Goal: Task Accomplishment & Management: Complete application form

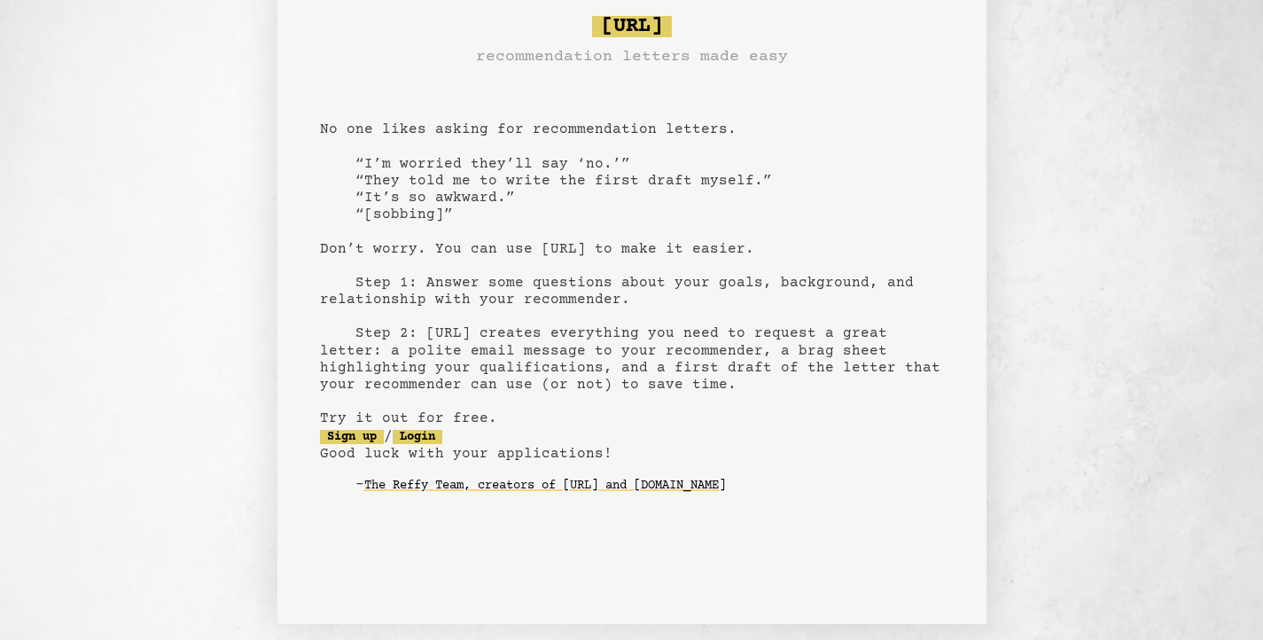
scroll to position [82, 0]
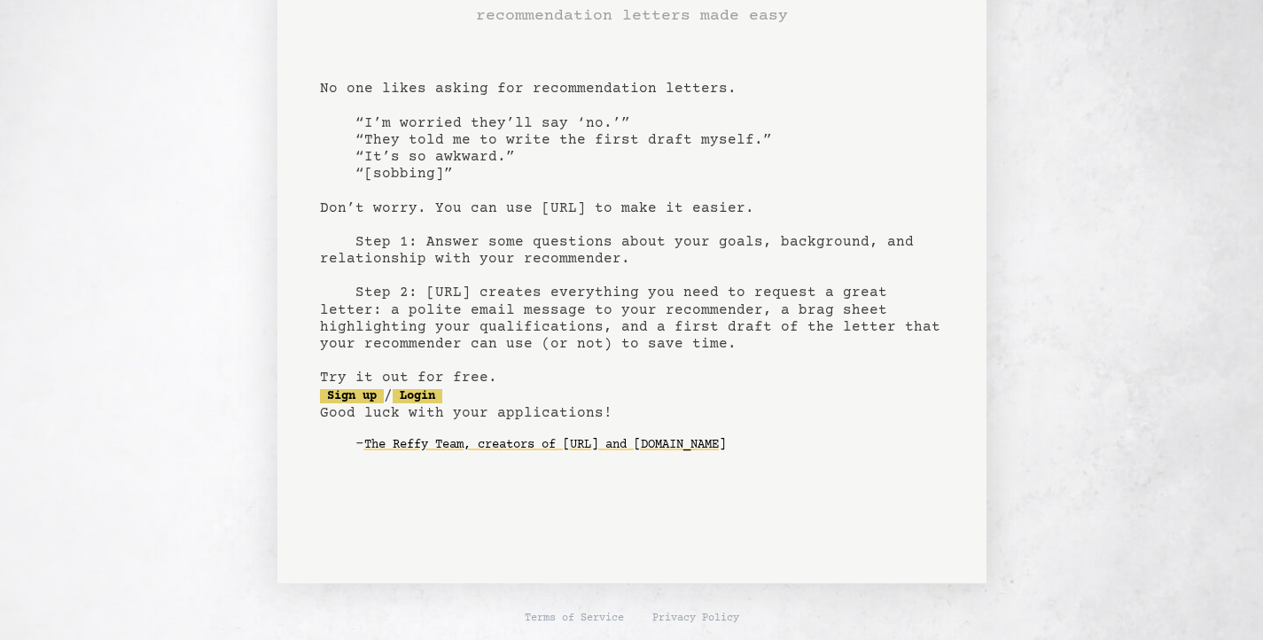
click at [337, 386] on pre "[URL] recommendation letters made easy No one likes asking for recommendation l…" at bounding box center [632, 227] width 624 height 519
click at [357, 392] on link "Sign up" at bounding box center [352, 396] width 64 height 14
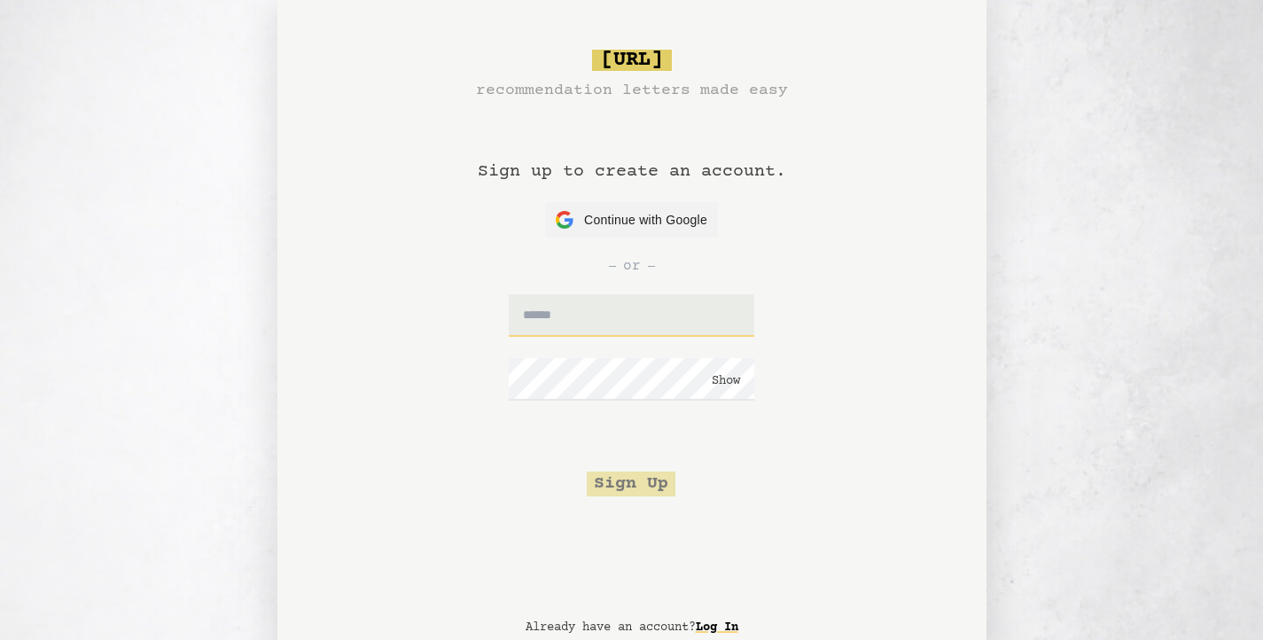
click at [575, 320] on input "text" at bounding box center [632, 315] width 246 height 43
click at [654, 222] on span "Continue with Google" at bounding box center [645, 220] width 123 height 19
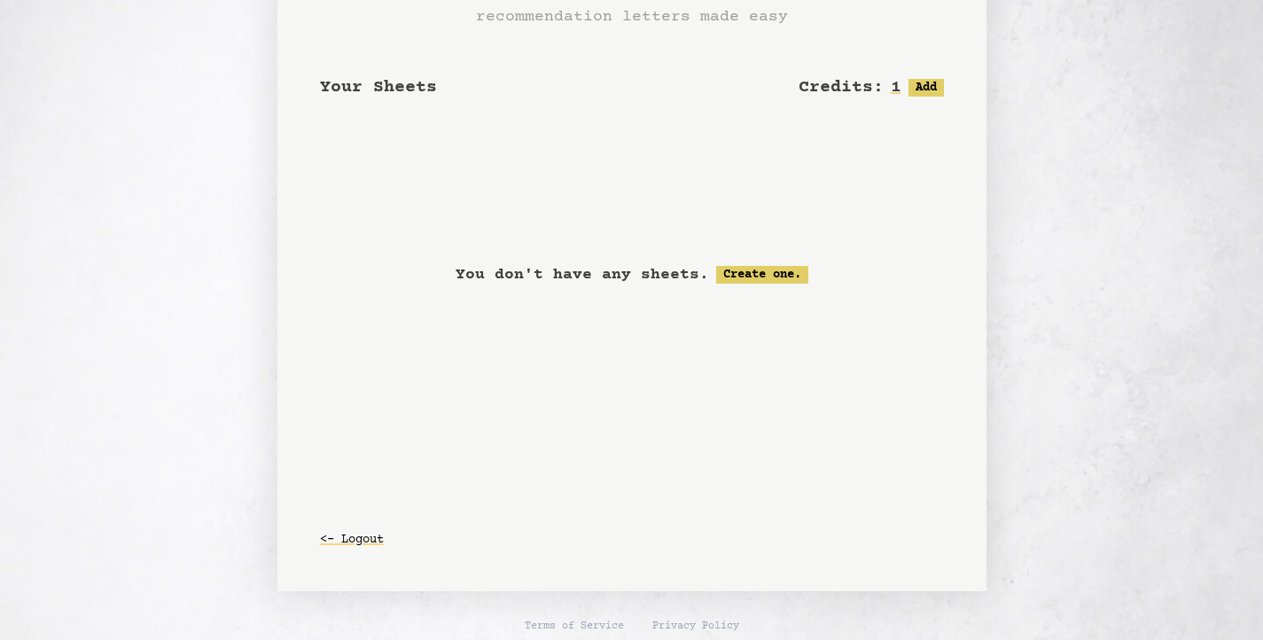
scroll to position [74, 0]
click at [754, 276] on link "Create one." at bounding box center [762, 274] width 92 height 18
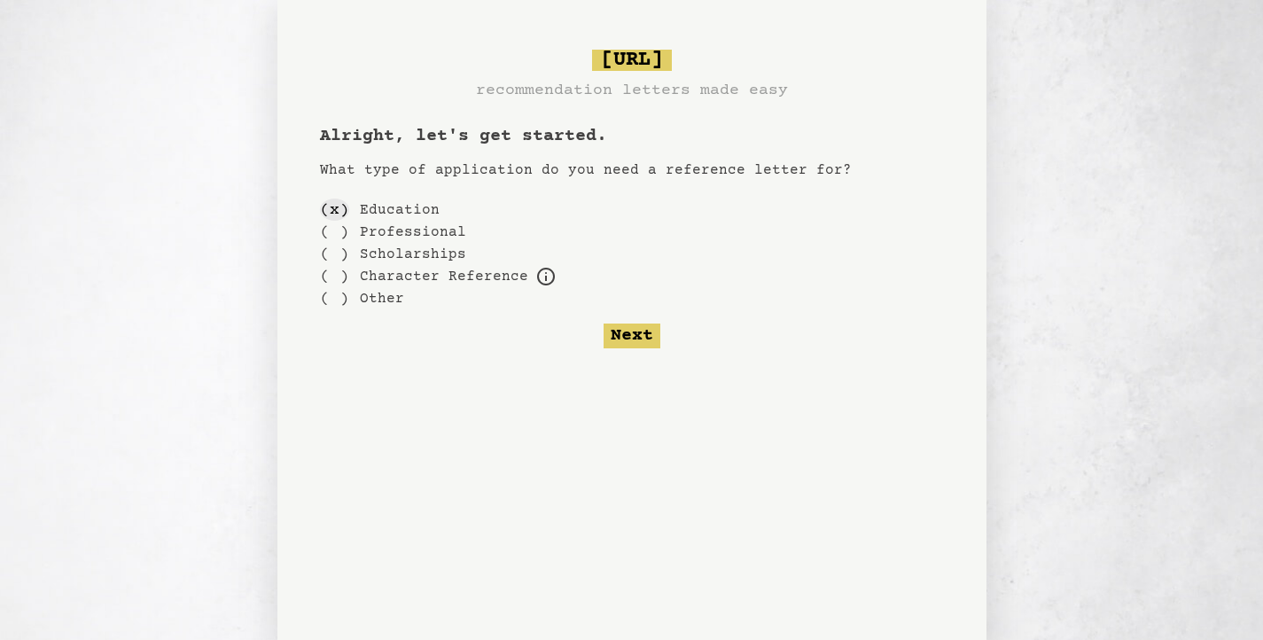
click at [339, 211] on div "( x )" at bounding box center [334, 210] width 29 height 22
click at [621, 338] on button "Next" at bounding box center [632, 336] width 57 height 25
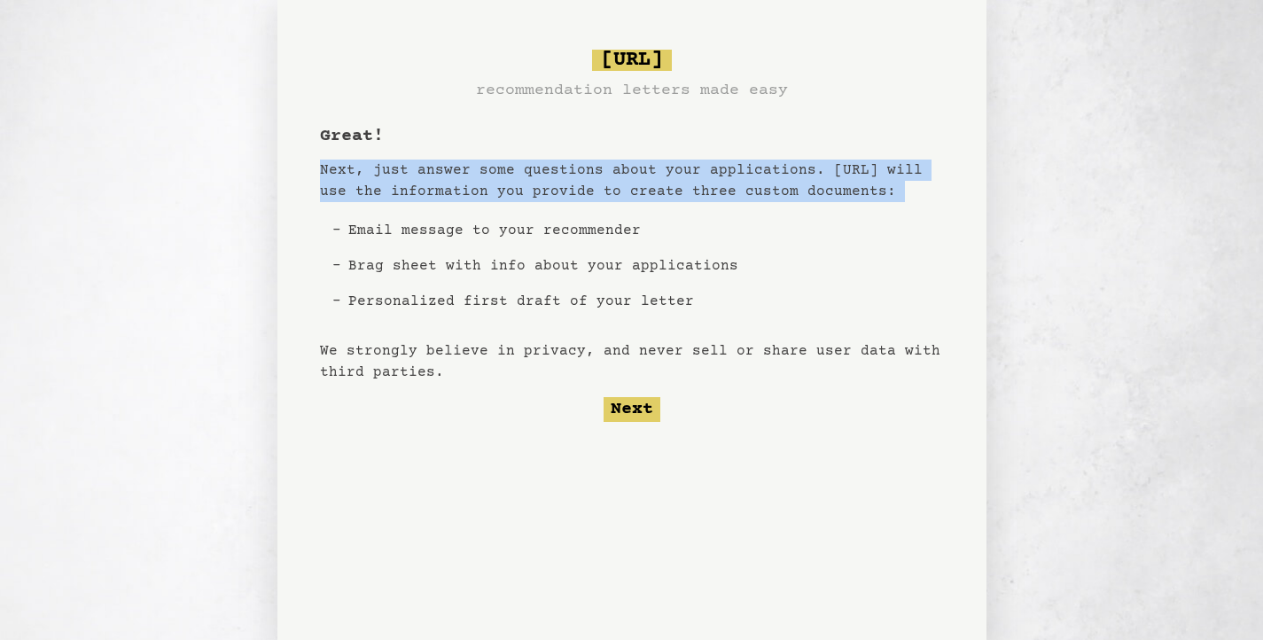
drag, startPoint x: 321, startPoint y: 163, endPoint x: 530, endPoint y: 203, distance: 212.9
click at [530, 203] on div "Great! Next, just answer some questions about your applications. Bragsheet.ai w…" at bounding box center [632, 273] width 624 height 298
click at [530, 204] on ul "Email message to your recommender Brag sheet with info about your applications …" at bounding box center [543, 266] width 404 height 128
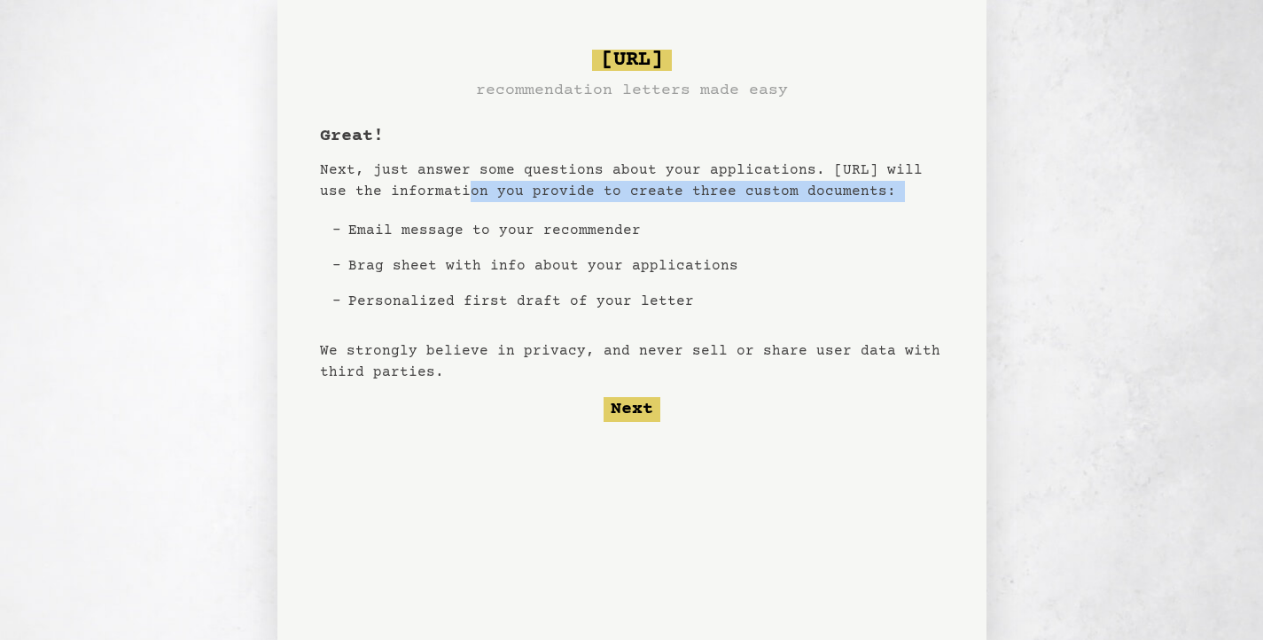
drag, startPoint x: 445, startPoint y: 199, endPoint x: 659, endPoint y: 215, distance: 214.2
click at [659, 215] on div "Great! Next, just answer some questions about your applications. Bragsheet.ai w…" at bounding box center [632, 273] width 624 height 298
click at [659, 217] on li "Email message to your recommender" at bounding box center [543, 230] width 404 height 35
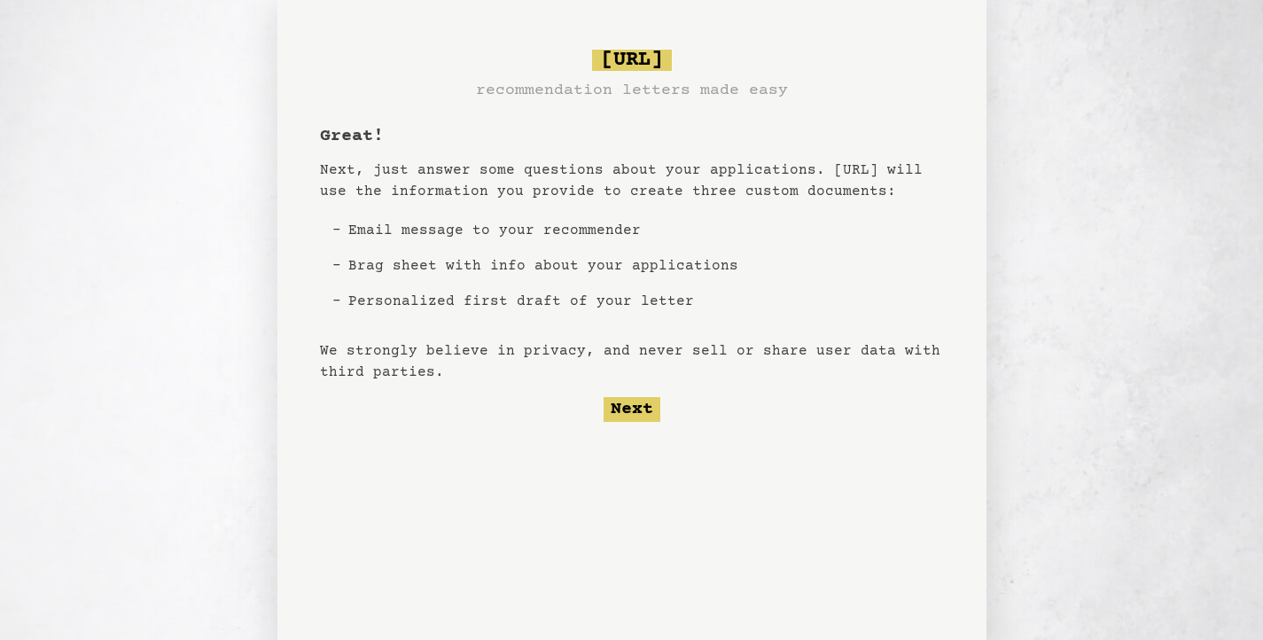
scroll to position [25, 0]
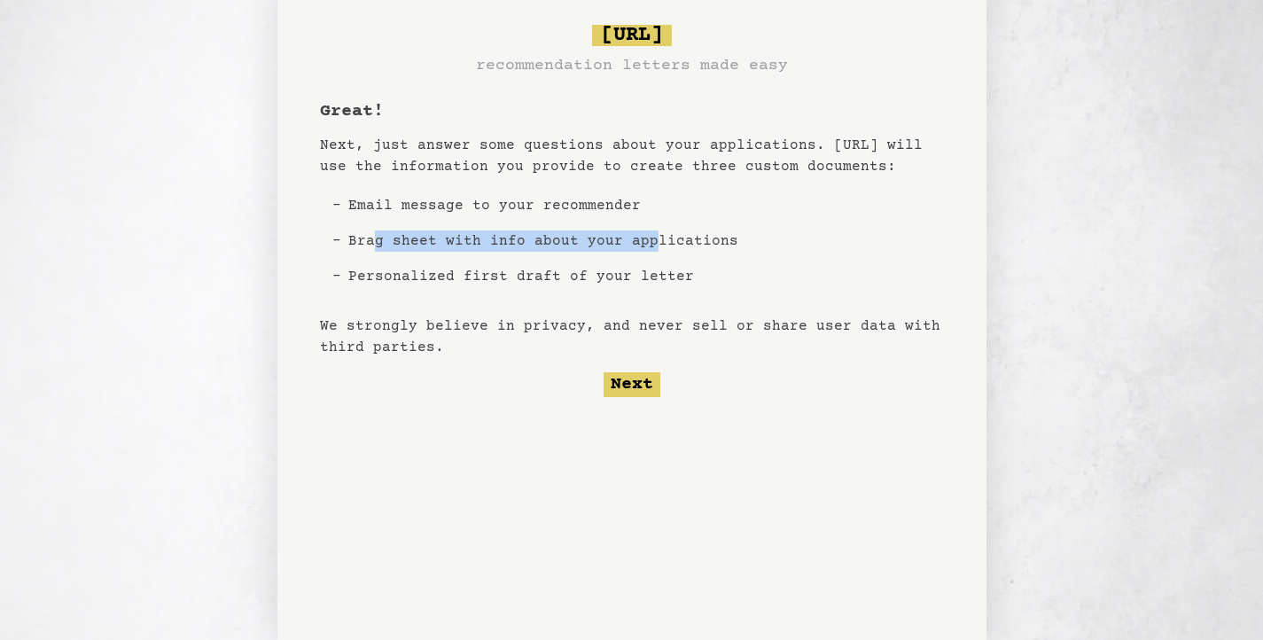
drag, startPoint x: 370, startPoint y: 235, endPoint x: 643, endPoint y: 239, distance: 273.0
click at [643, 239] on li "Brag sheet with info about your applications" at bounding box center [543, 240] width 404 height 35
click at [633, 379] on button "Next" at bounding box center [632, 384] width 57 height 25
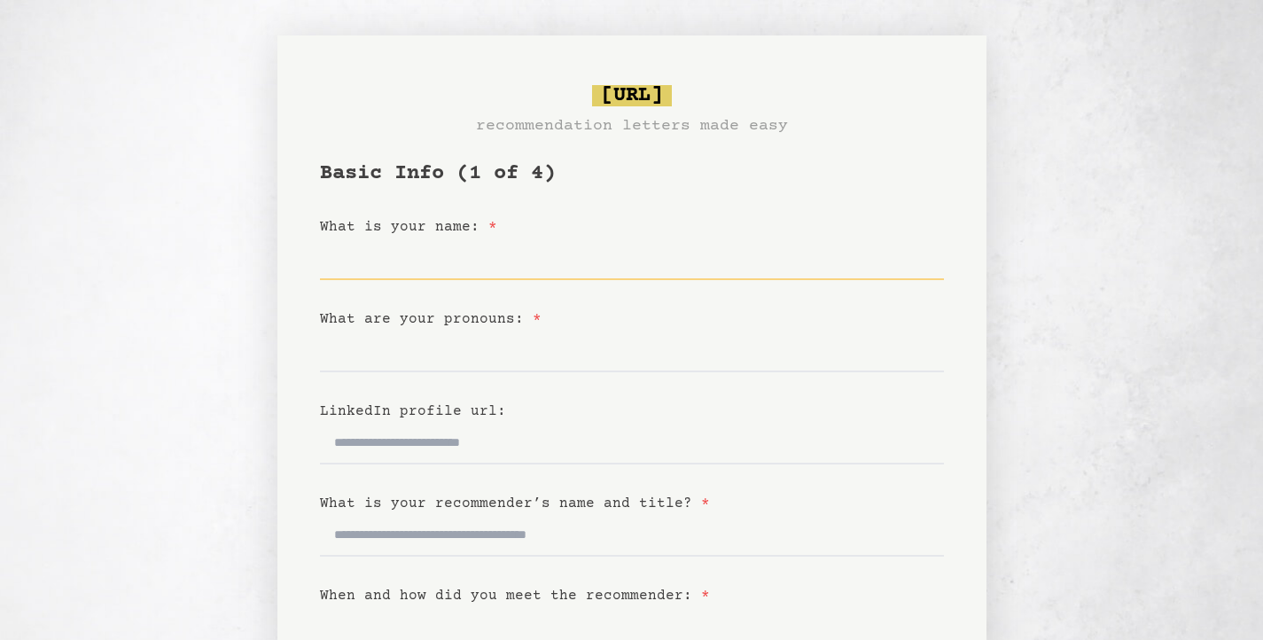
click at [408, 263] on input "What is your name: *" at bounding box center [632, 259] width 624 height 43
type input "**********"
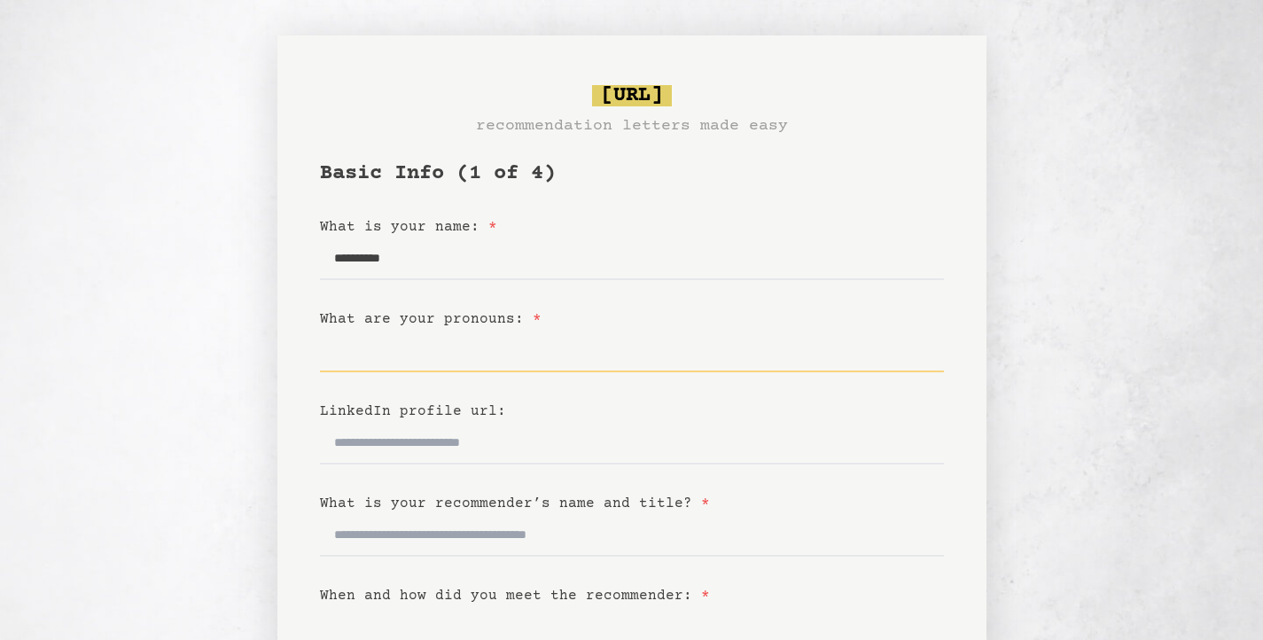
click at [428, 349] on input "What are your pronouns: *" at bounding box center [632, 351] width 624 height 43
type input "*******"
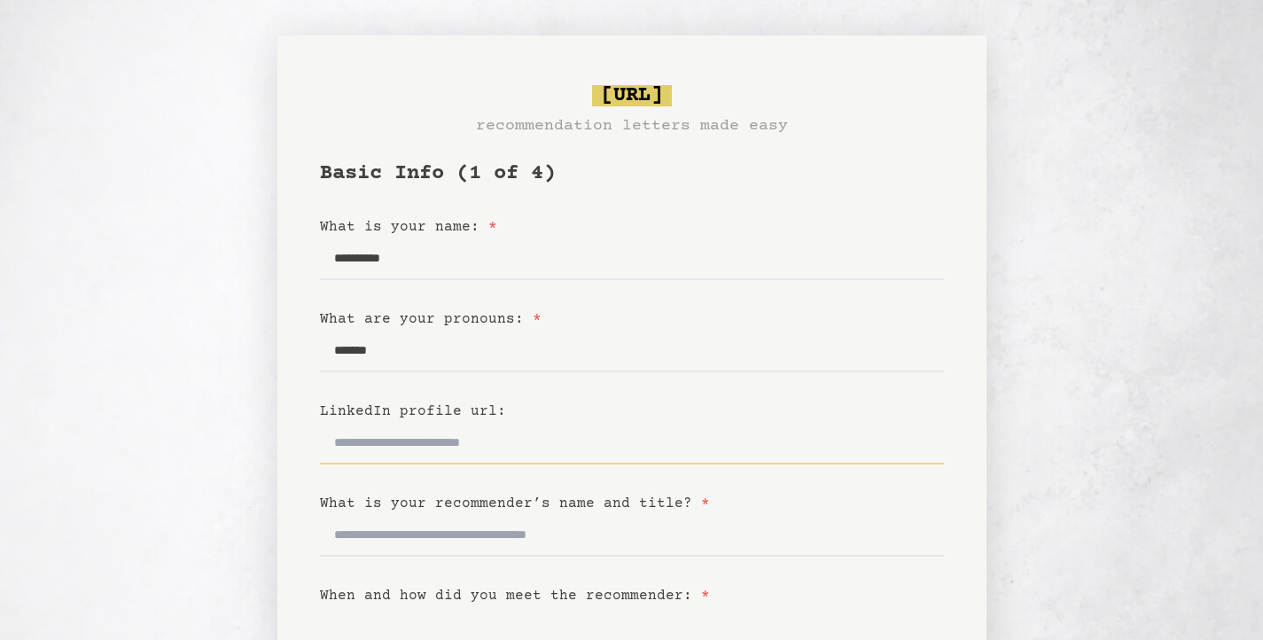
click at [384, 438] on input "LinkedIn profile url:" at bounding box center [632, 443] width 624 height 43
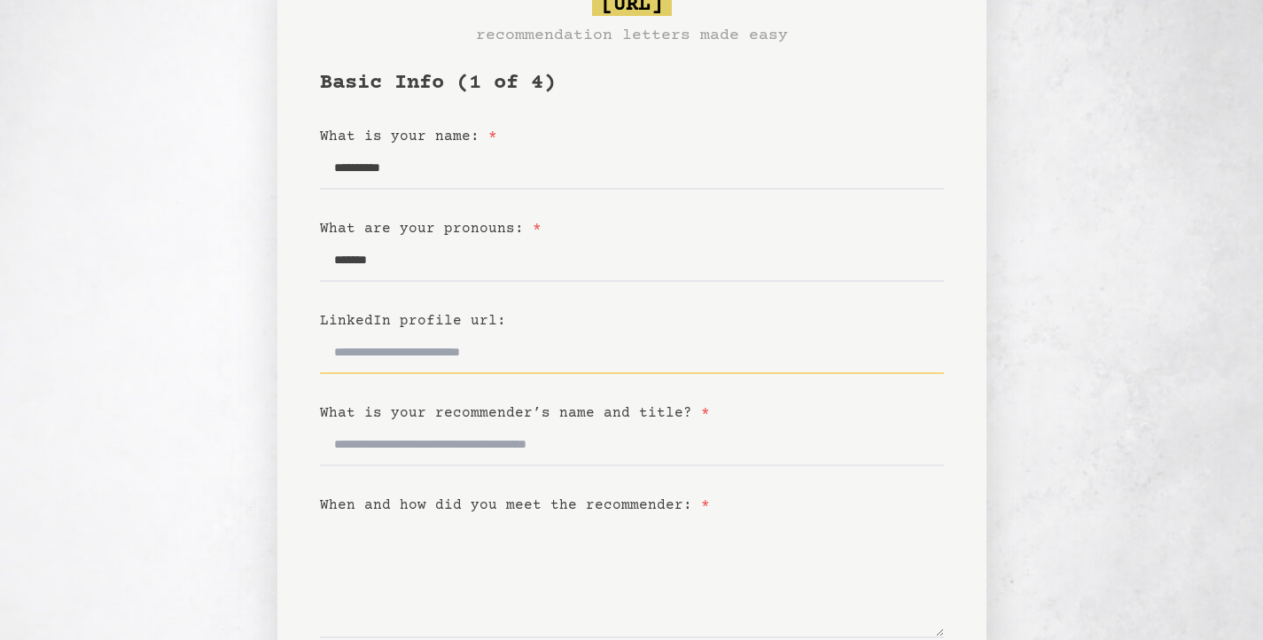
scroll to position [95, 0]
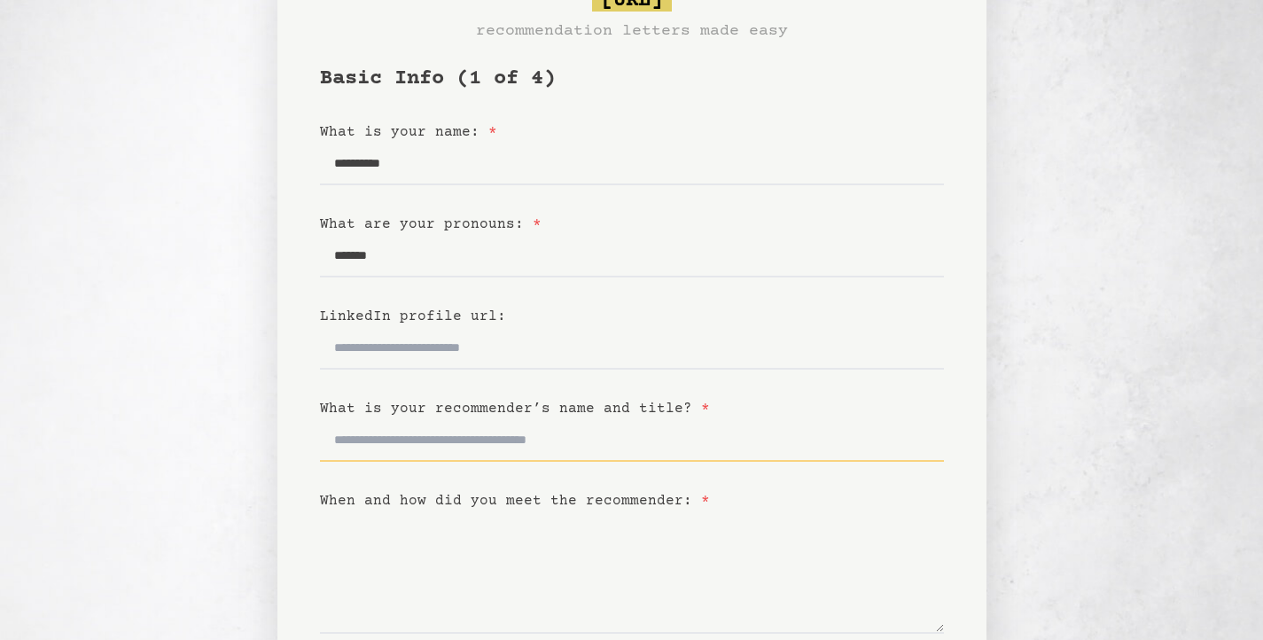
click at [371, 446] on input "What is your recommender’s name and title? *" at bounding box center [632, 440] width 624 height 43
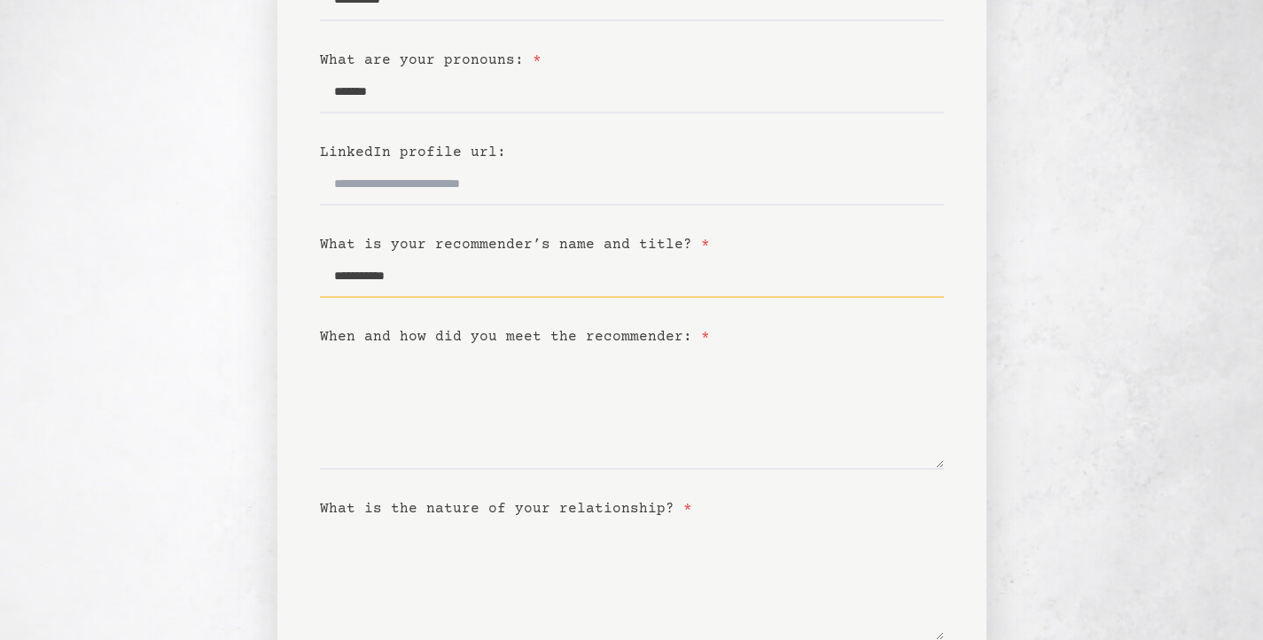
scroll to position [268, 0]
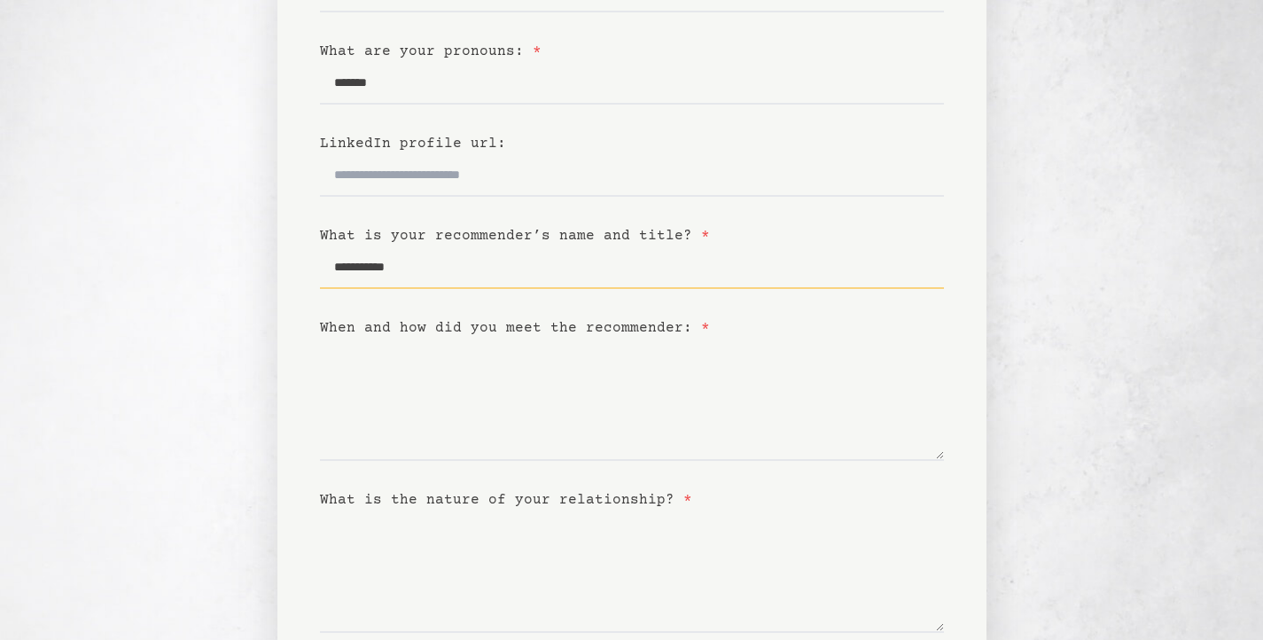
type input "**********"
click at [455, 435] on textarea "When and how did you meet the recommender: *" at bounding box center [632, 400] width 624 height 122
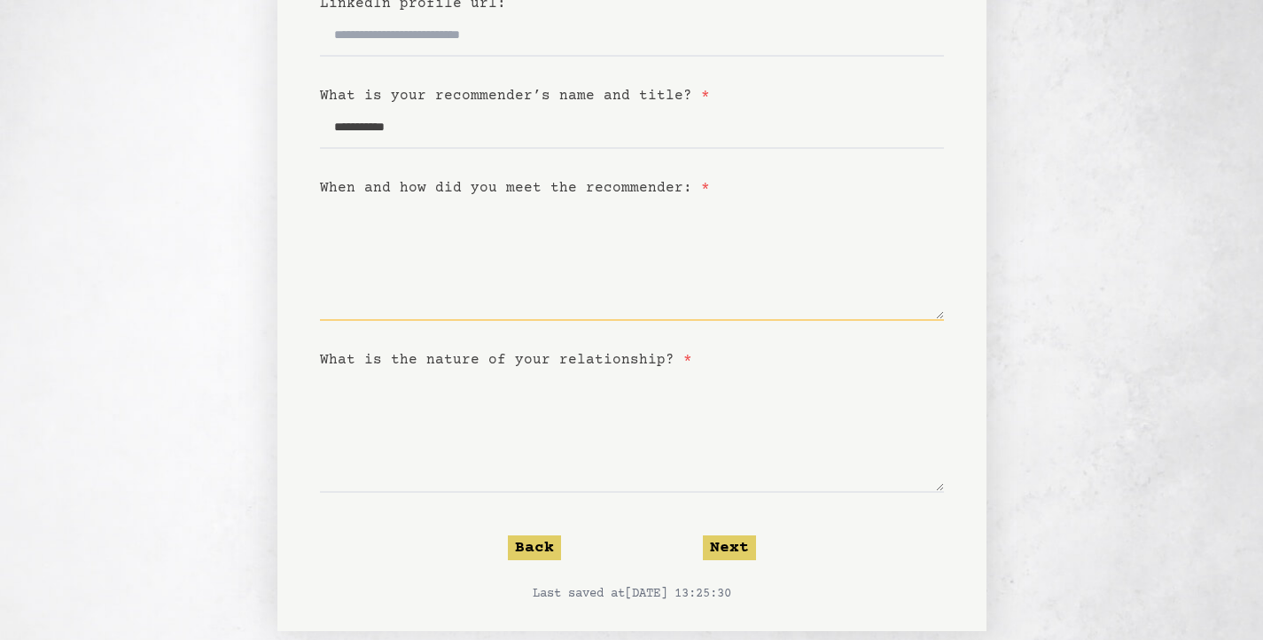
scroll to position [434, 0]
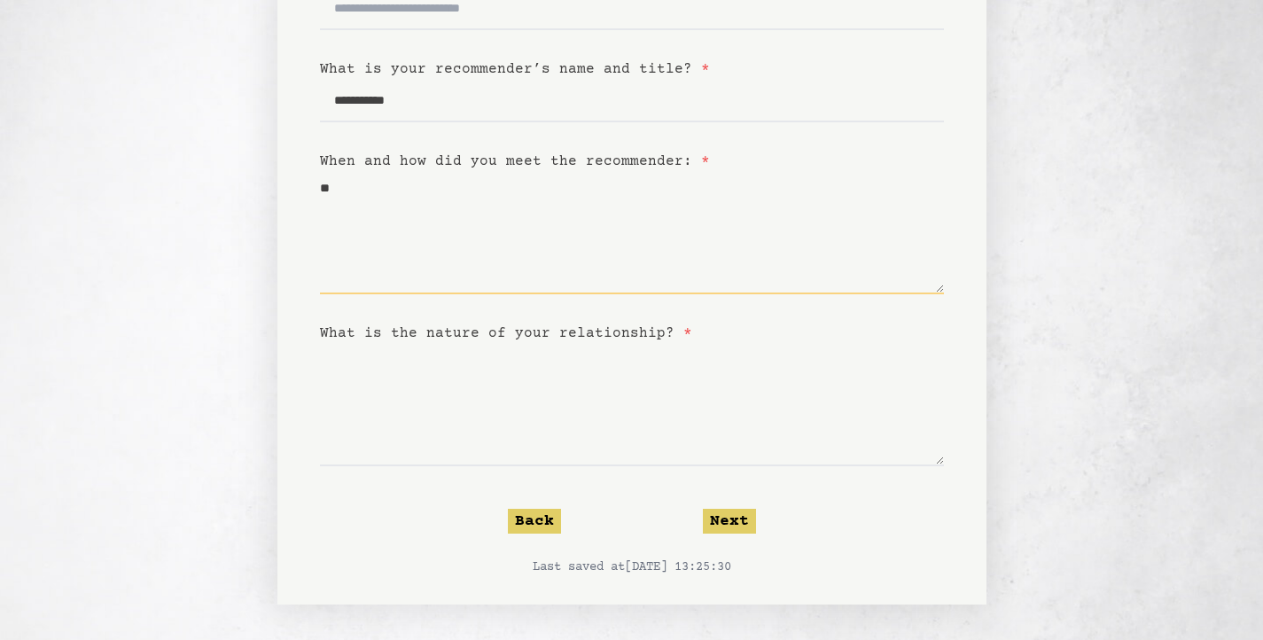
type textarea "*"
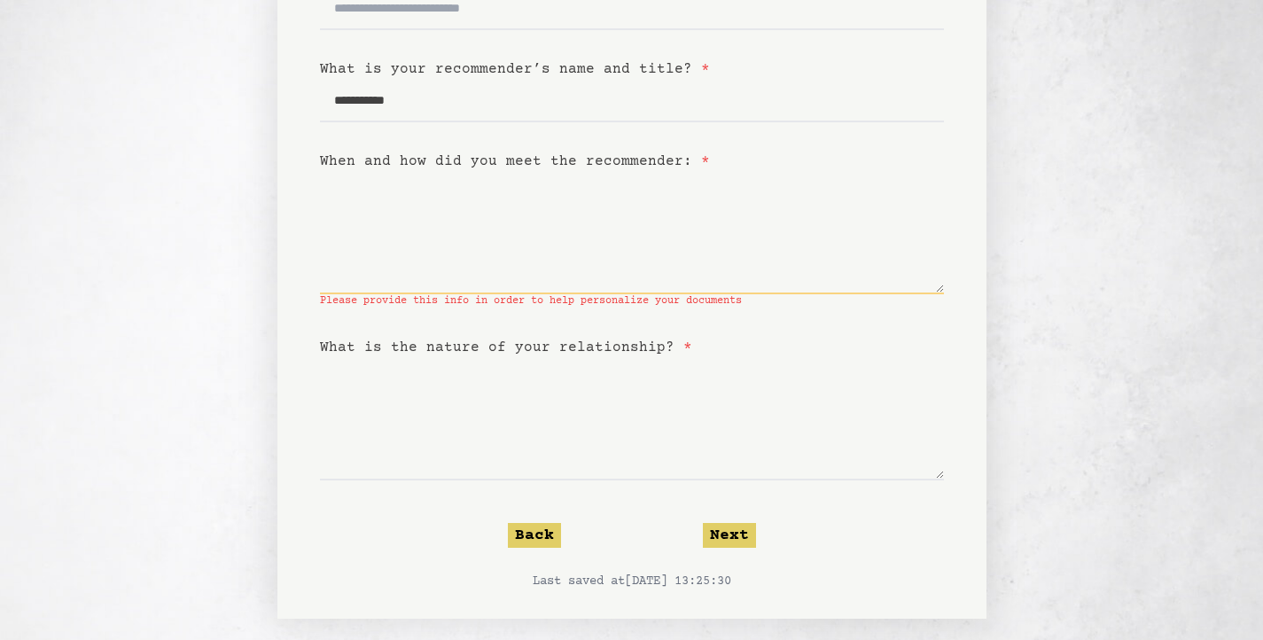
paste textarea "**********"
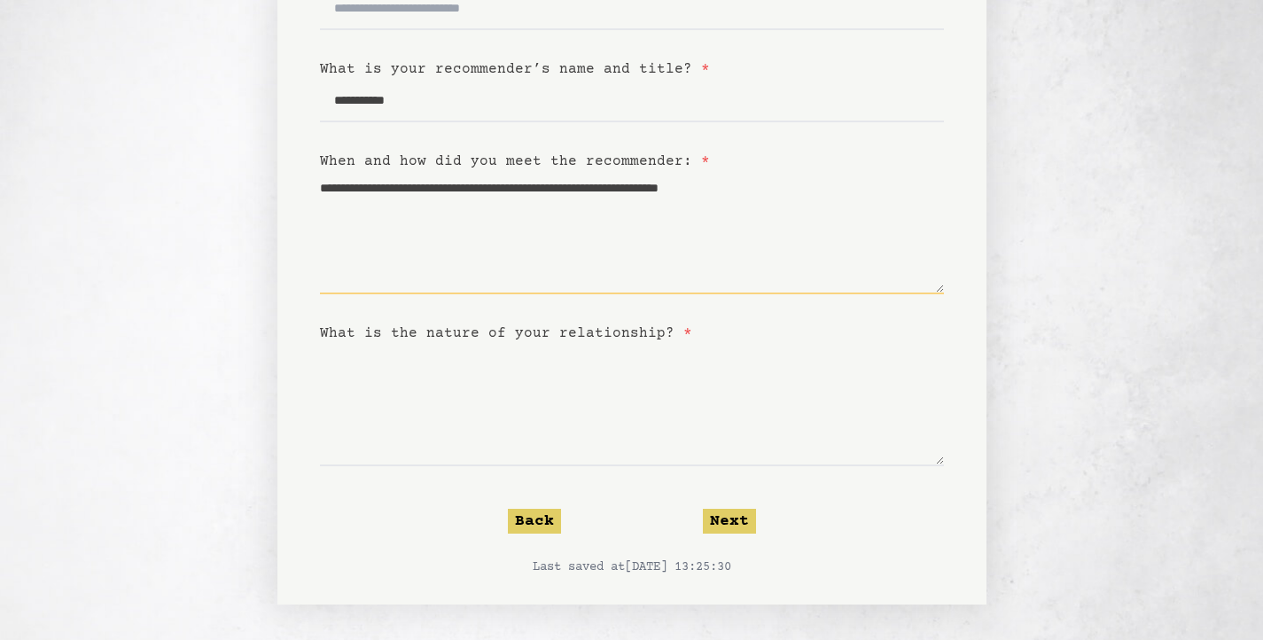
type textarea "**********"
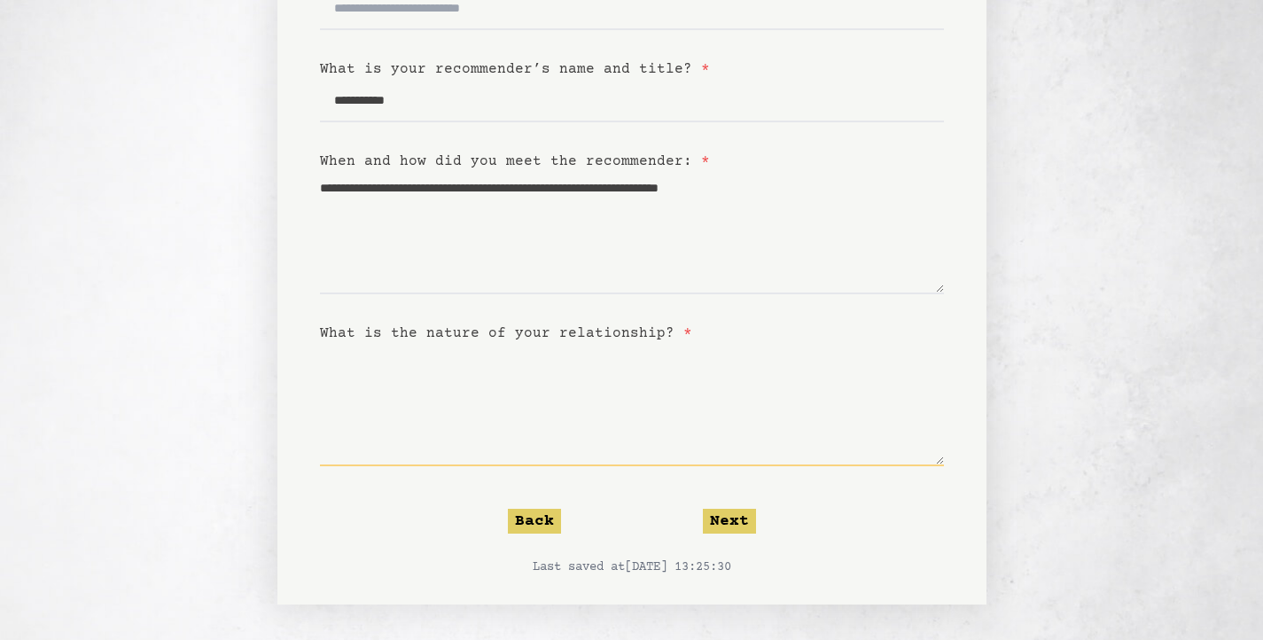
click at [409, 356] on textarea "What is the nature of your relationship? *" at bounding box center [632, 405] width 624 height 122
type textarea "**********"
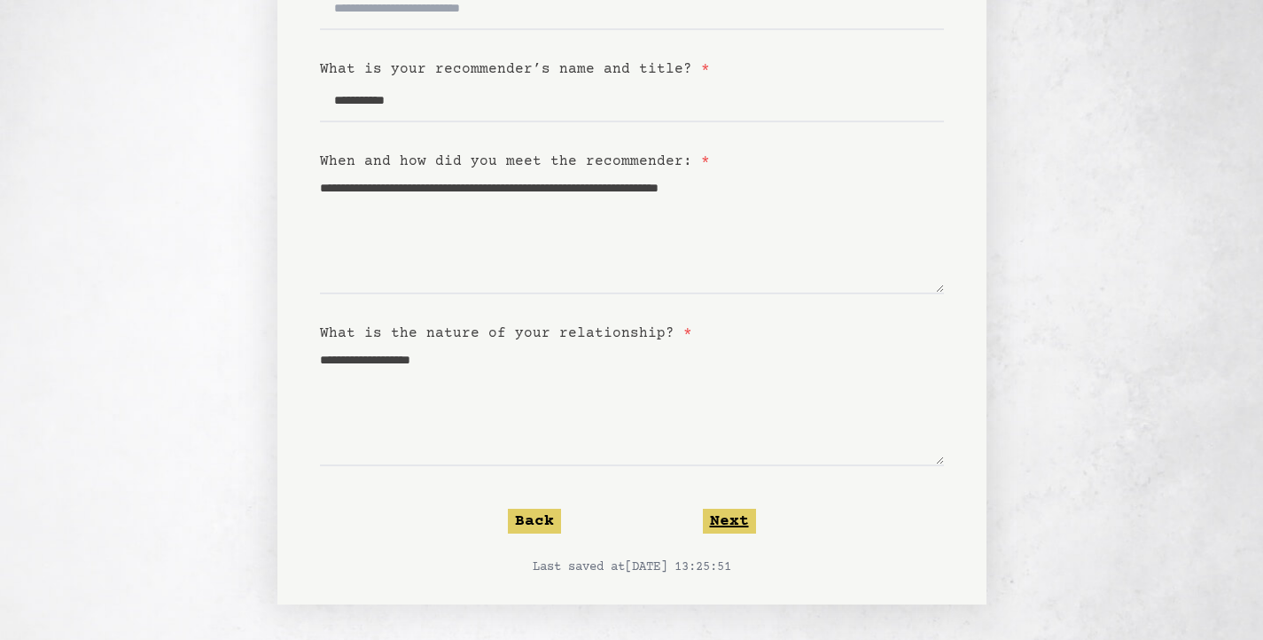
click at [731, 513] on button "Next" at bounding box center [729, 521] width 53 height 25
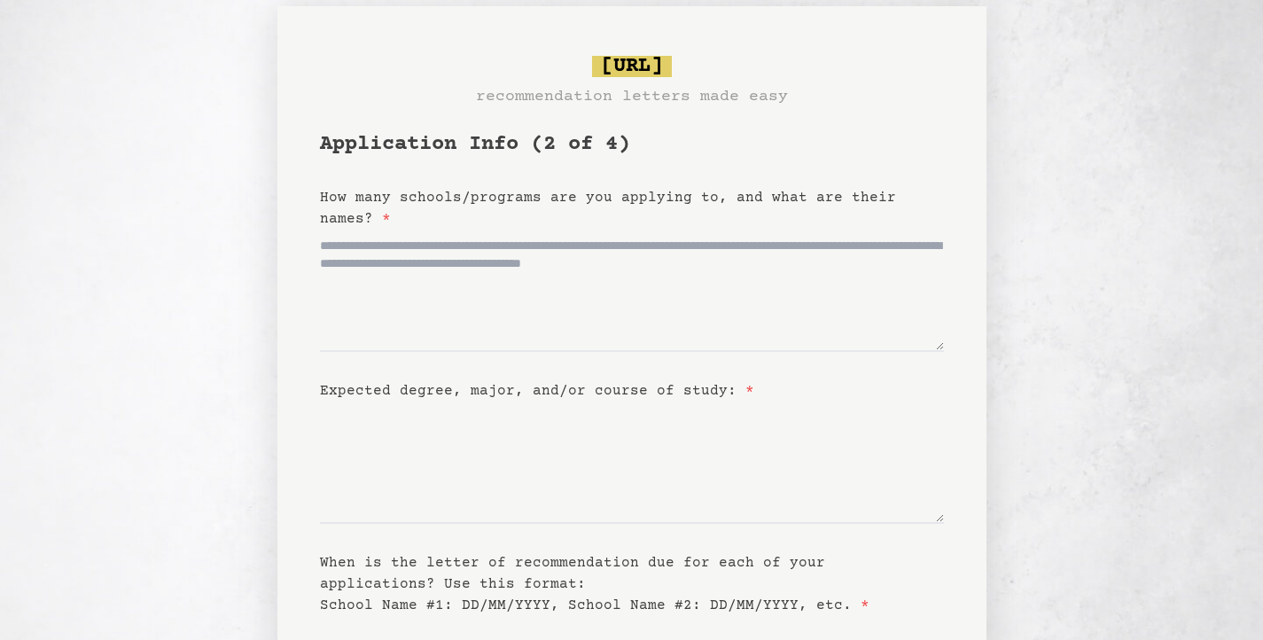
scroll to position [31, 0]
click at [422, 362] on form "Application Info (2 of 4) How many schools/programs are you applying to, and wh…" at bounding box center [632, 488] width 624 height 718
click at [373, 328] on textarea "How many schools/programs are you applying to, and what are their names? *" at bounding box center [632, 289] width 624 height 122
type textarea "*"
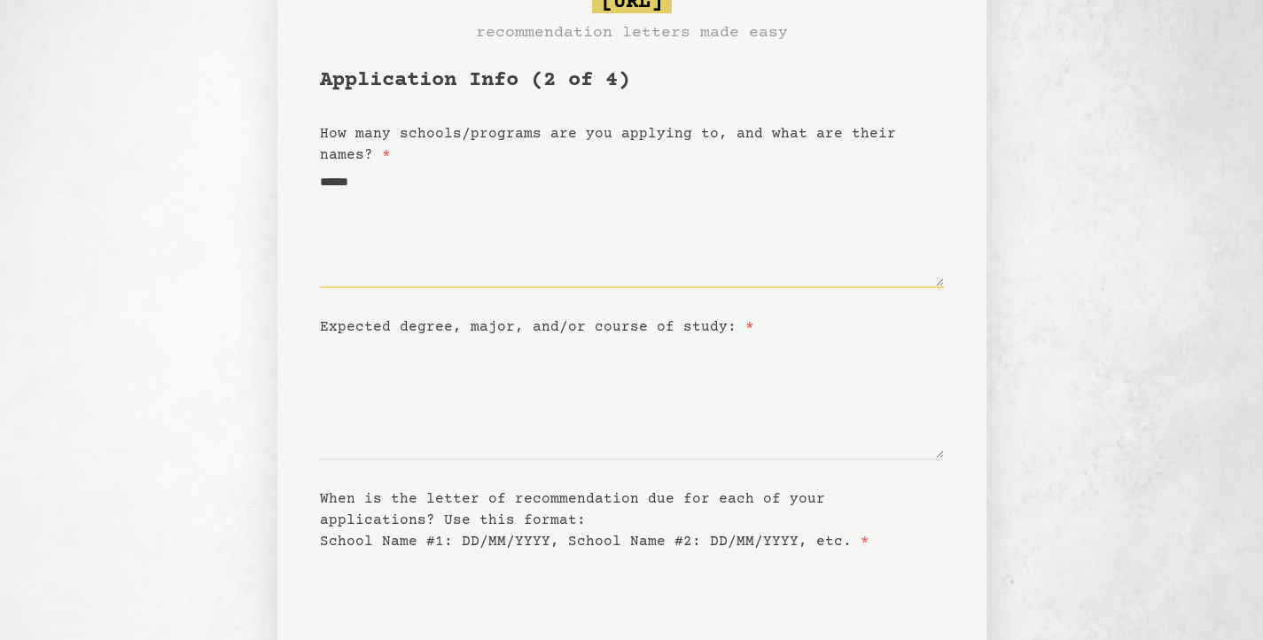
scroll to position [301, 0]
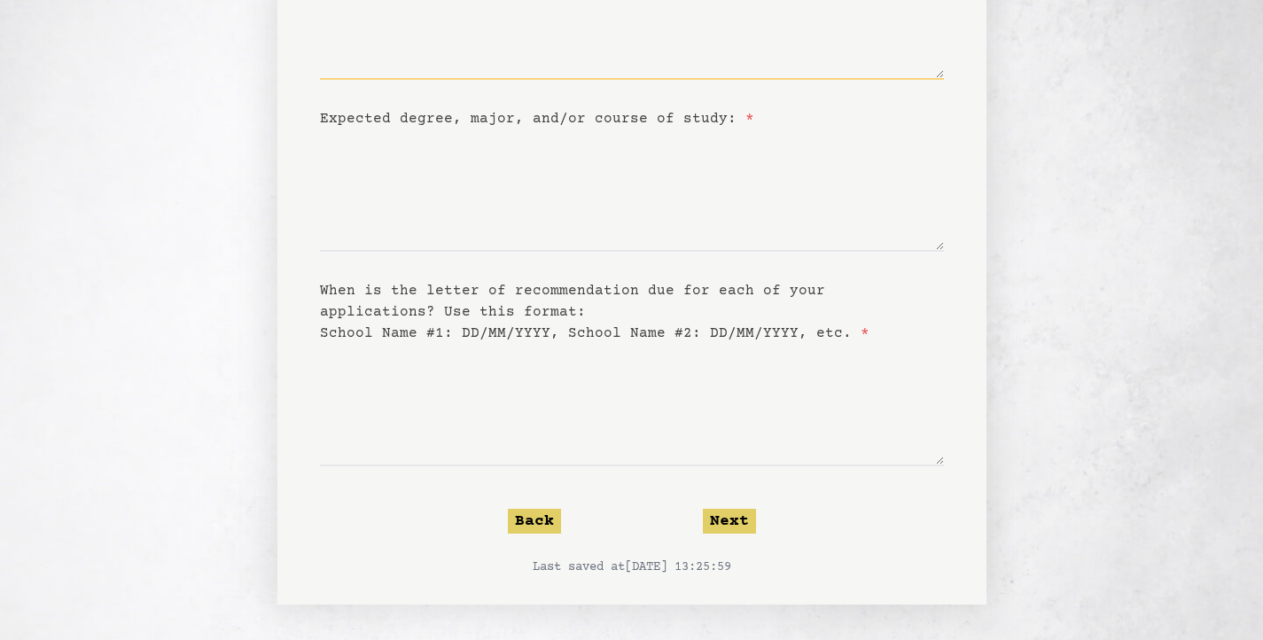
type textarea "******"
drag, startPoint x: 487, startPoint y: 331, endPoint x: 567, endPoint y: 331, distance: 79.8
click at [567, 331] on label "When is the letter of recommendation due for each of your applications? Use thi…" at bounding box center [595, 312] width 550 height 58
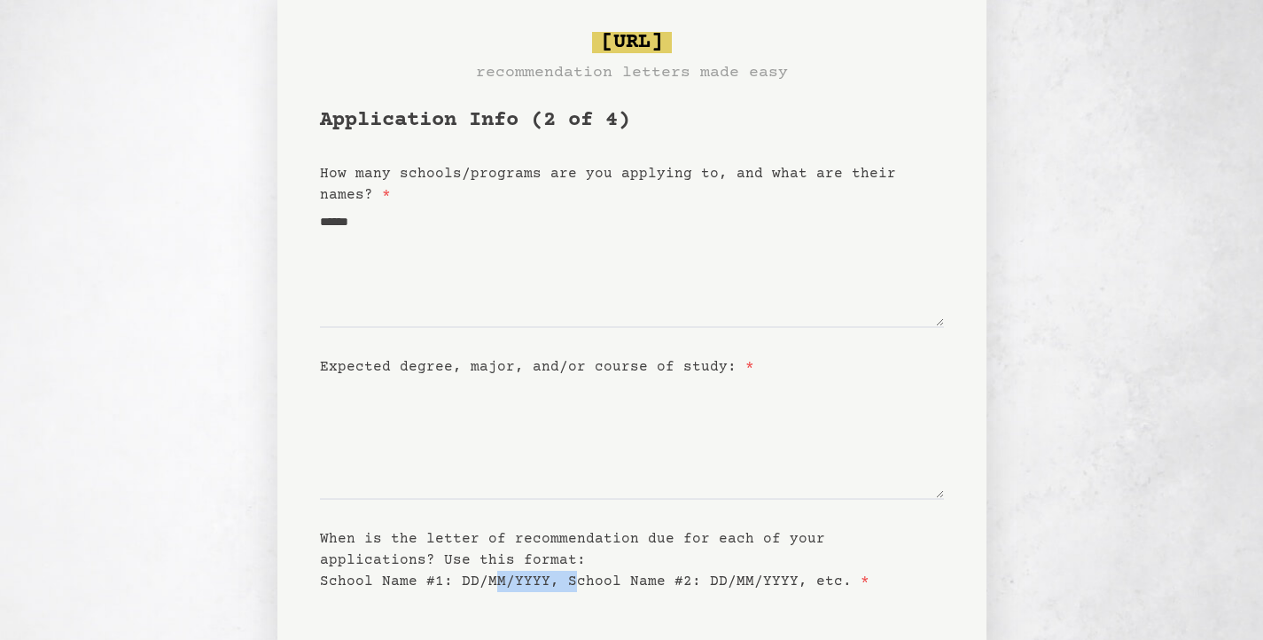
scroll to position [0, 0]
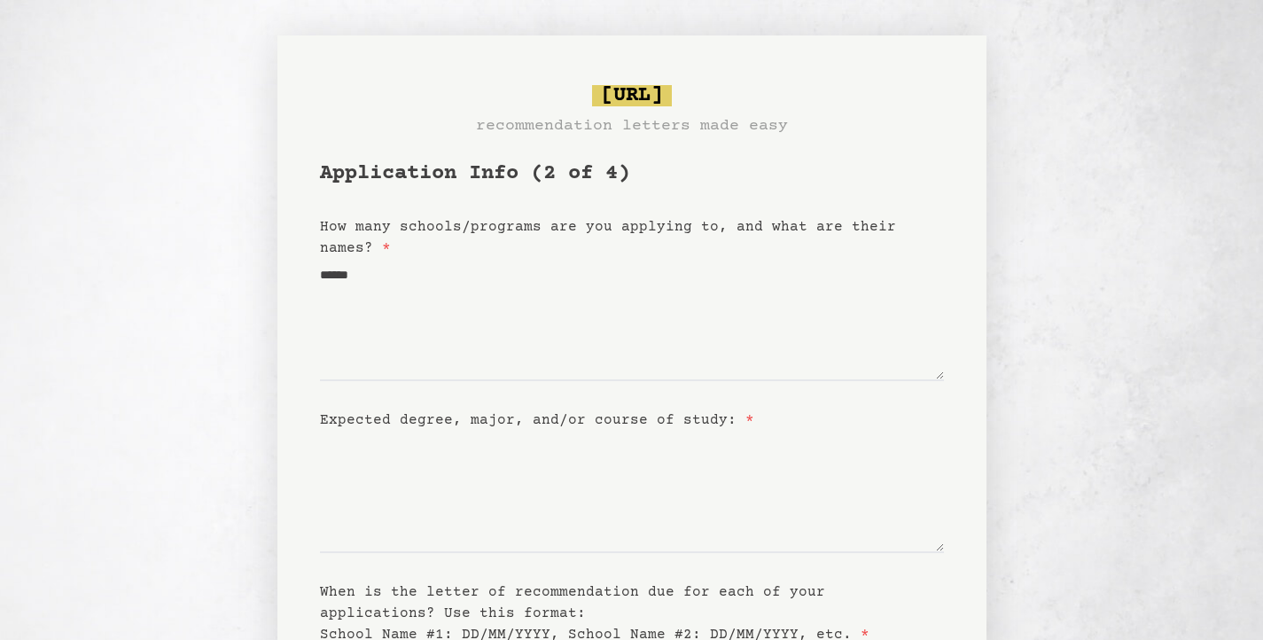
click at [490, 176] on h1 "Application Info (2 of 4)" at bounding box center [632, 174] width 624 height 28
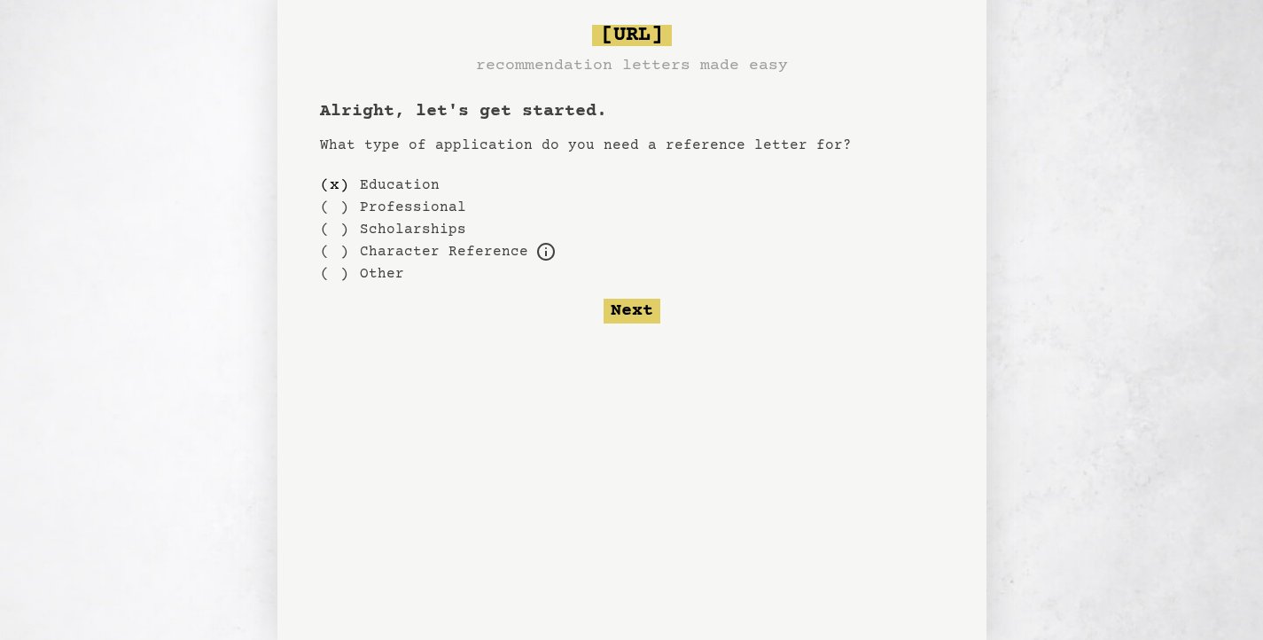
scroll to position [74, 0]
